Goal: Information Seeking & Learning: Learn about a topic

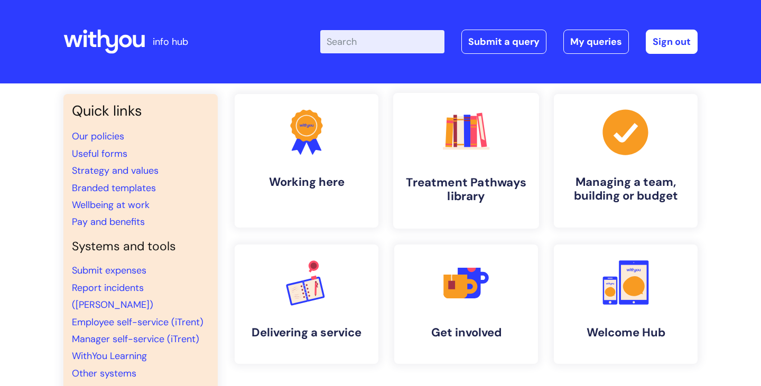
click at [510, 183] on h4 "Treatment Pathways library" at bounding box center [466, 189] width 129 height 29
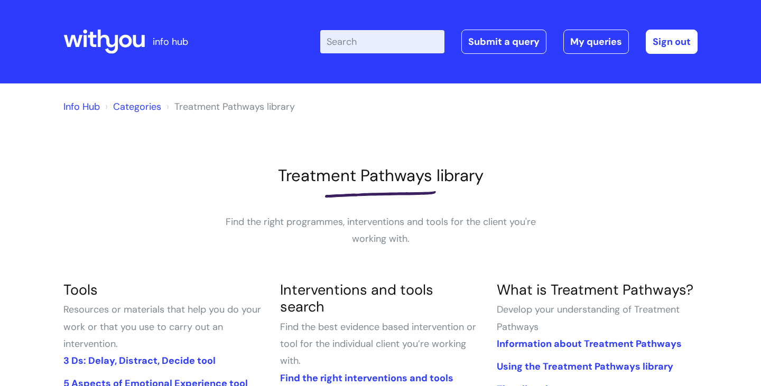
click at [386, 39] on input "Enter your search term here..." at bounding box center [382, 41] width 124 height 23
type input "alcohol brief intervention"
click button "Search" at bounding box center [0, 0] width 0 height 0
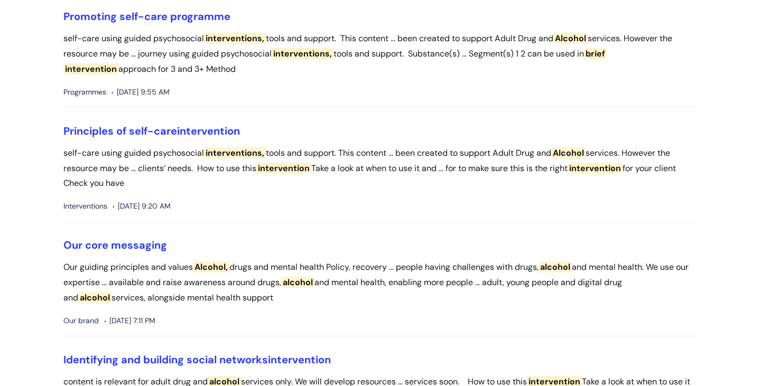
scroll to position [787, 0]
